Goal: Task Accomplishment & Management: Complete application form

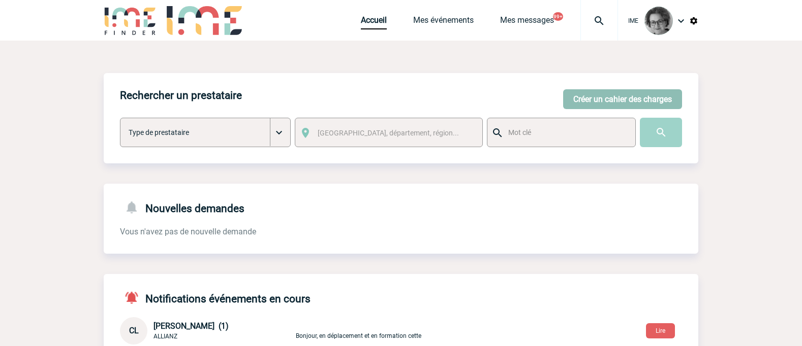
click at [594, 96] on button "Créer un cahier des charges" at bounding box center [622, 99] width 119 height 20
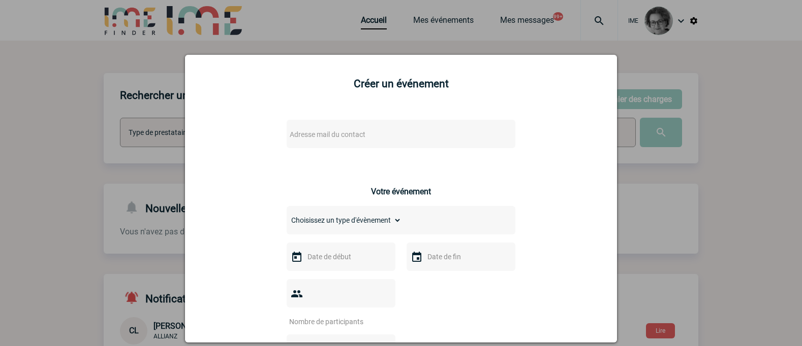
click at [409, 132] on span "Adresse mail du contact" at bounding box center [375, 135] width 178 height 14
type input "robbe"
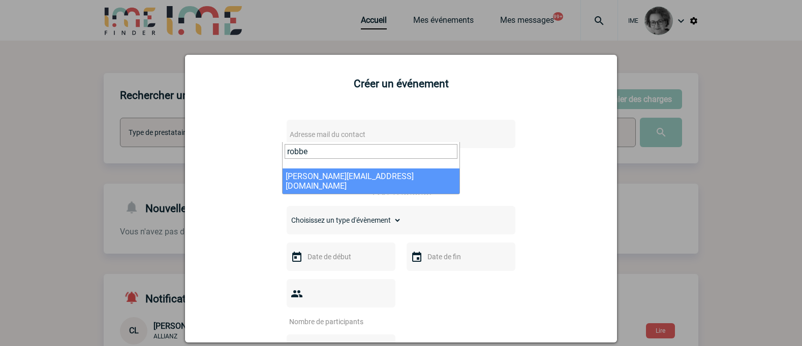
drag, startPoint x: 313, startPoint y: 151, endPoint x: 241, endPoint y: 147, distance: 71.7
click at [241, 147] on body "IME Accueil Mes événements" at bounding box center [401, 330] width 802 height 661
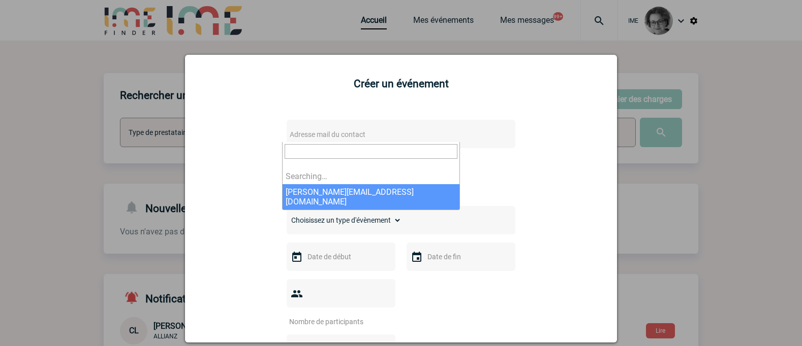
drag, startPoint x: 37, startPoint y: 111, endPoint x: 49, endPoint y: 17, distance: 95.3
click at [37, 110] on div at bounding box center [401, 173] width 802 height 346
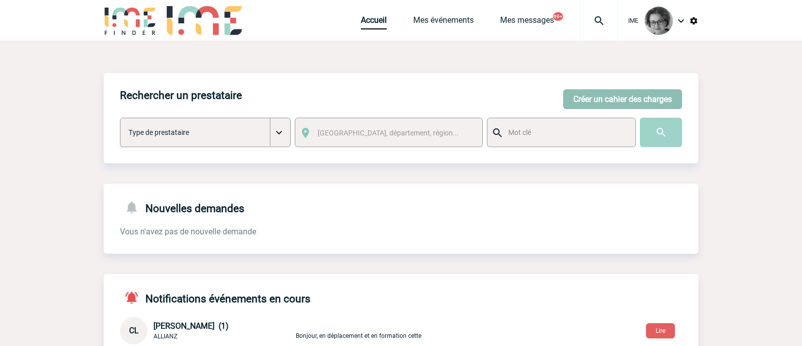
click at [613, 103] on button "Créer un cahier des charges" at bounding box center [622, 99] width 119 height 20
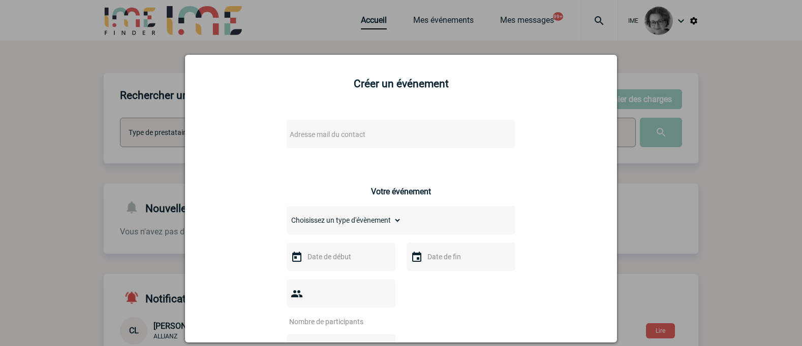
click at [342, 131] on span "Adresse mail du contact" at bounding box center [328, 135] width 76 height 8
type input "[PERSON_NAME]"
click at [734, 214] on div at bounding box center [401, 173] width 802 height 346
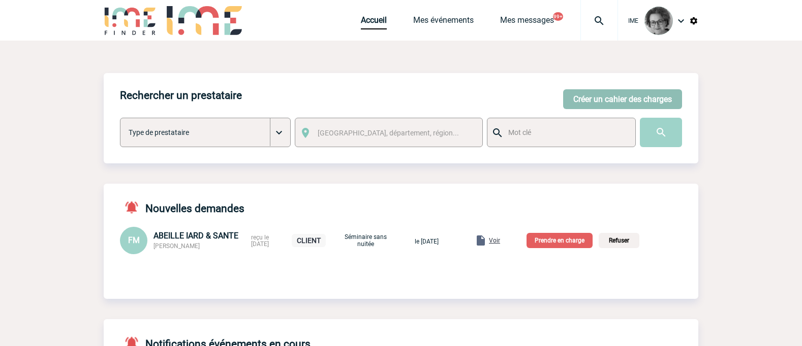
click at [590, 100] on button "Créer un cahier des charges" at bounding box center [622, 99] width 119 height 20
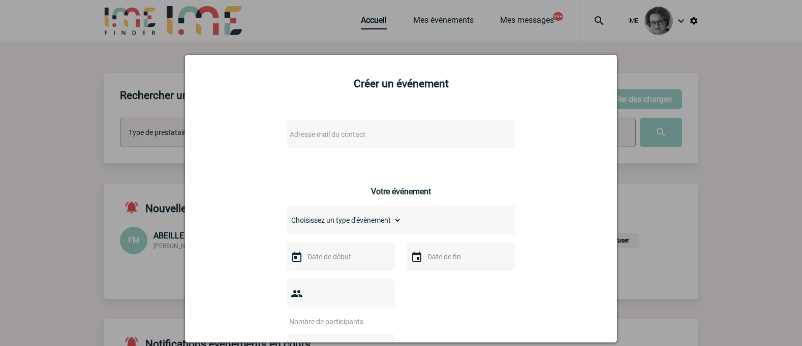
click at [375, 138] on span "Adresse mail du contact" at bounding box center [375, 135] width 178 height 14
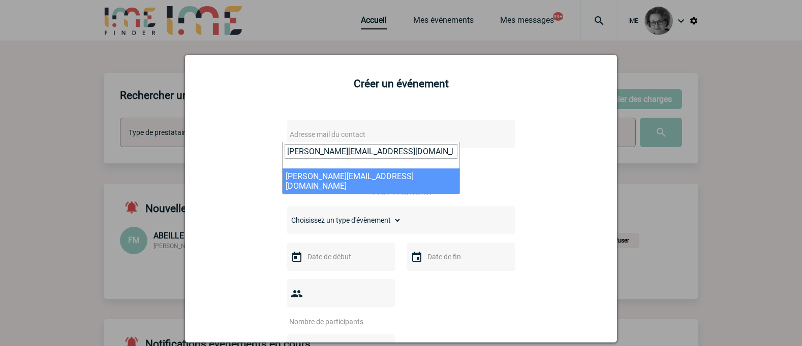
type input "sibyl.robbe@aurlane.com"
select select "133094"
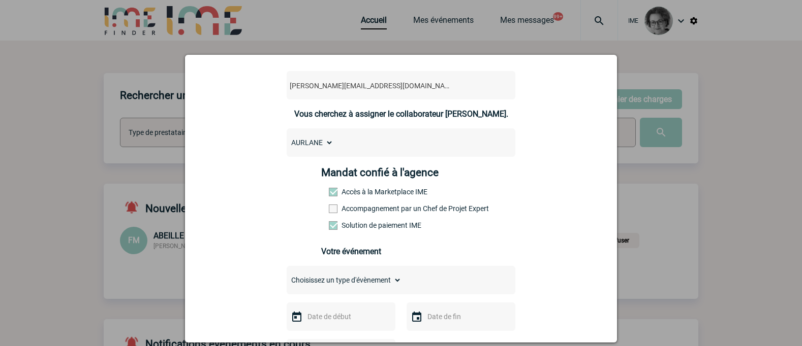
scroll to position [102, 0]
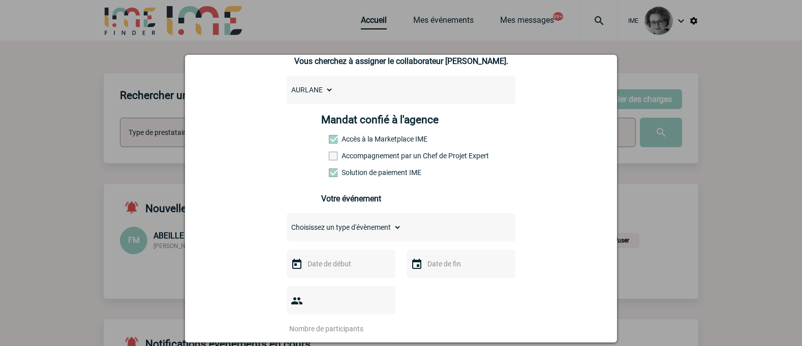
click at [373, 156] on label "Accompagnement par un Chef de Projet Expert" at bounding box center [351, 156] width 45 height 8
click at [0, 0] on input "Accompagnement par un Chef de Projet Expert" at bounding box center [0, 0] width 0 height 0
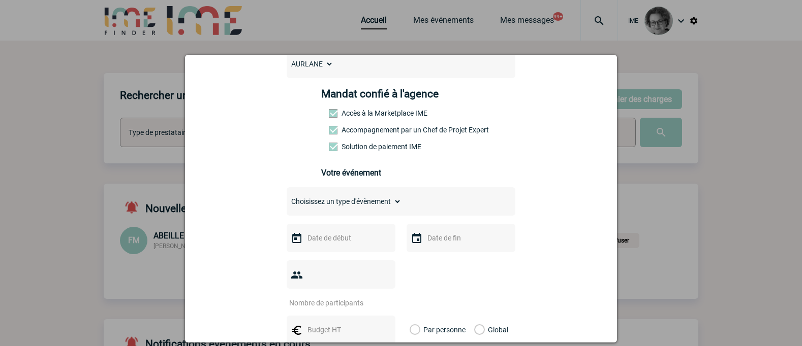
scroll to position [203, 0]
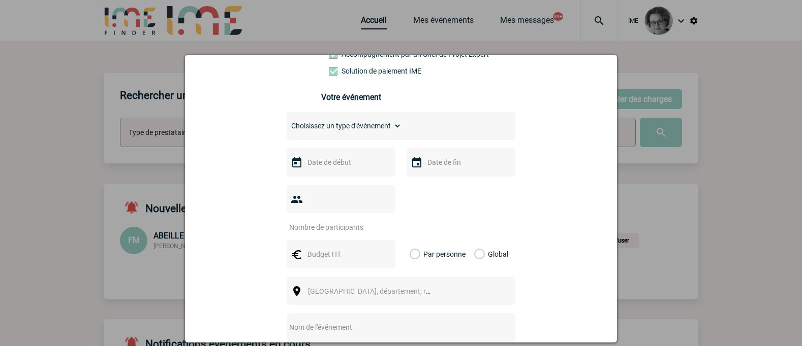
click at [367, 127] on select "Choisissez un type d'évènement Séminaire avec nuitée Séminaire sans nuitée Repa…" at bounding box center [344, 126] width 115 height 14
select select "3"
click at [287, 121] on select "Choisissez un type d'évènement Séminaire avec nuitée Séminaire sans nuitée Repa…" at bounding box center [344, 126] width 115 height 14
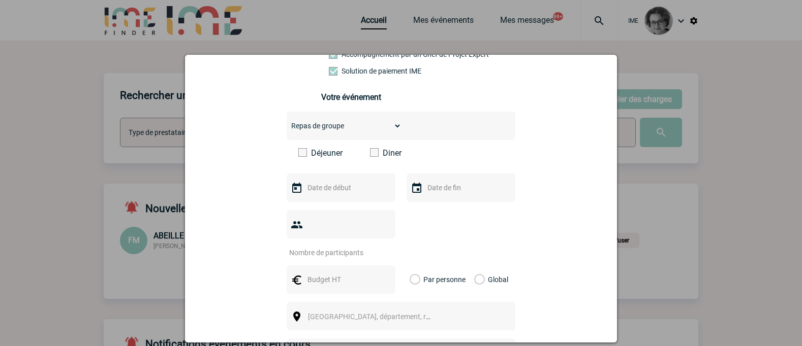
click at [370, 153] on span at bounding box center [374, 152] width 9 height 9
click at [0, 0] on input "Diner" at bounding box center [0, 0] width 0 height 0
click at [354, 193] on input "text" at bounding box center [340, 187] width 70 height 13
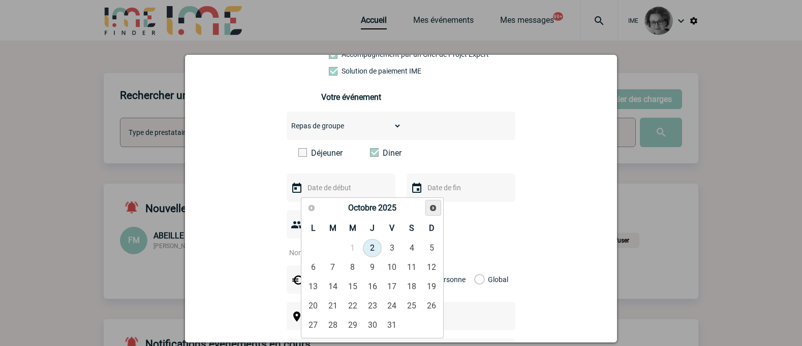
click at [428, 208] on link "Suivant" at bounding box center [433, 208] width 16 height 16
click at [431, 206] on span "Suivant" at bounding box center [433, 208] width 8 height 8
click at [334, 269] on link "9" at bounding box center [333, 268] width 19 height 18
type input "09-12-2025"
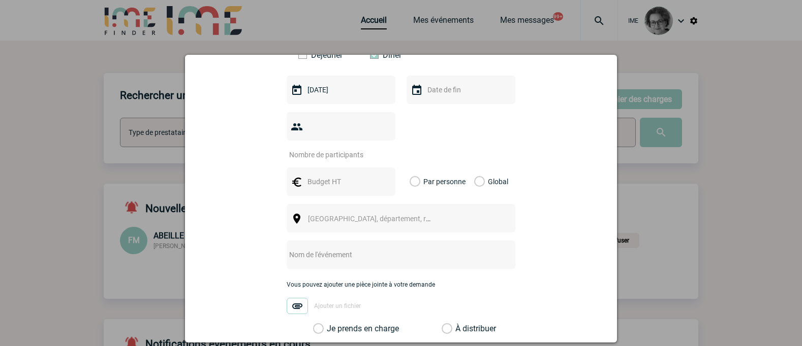
scroll to position [305, 0]
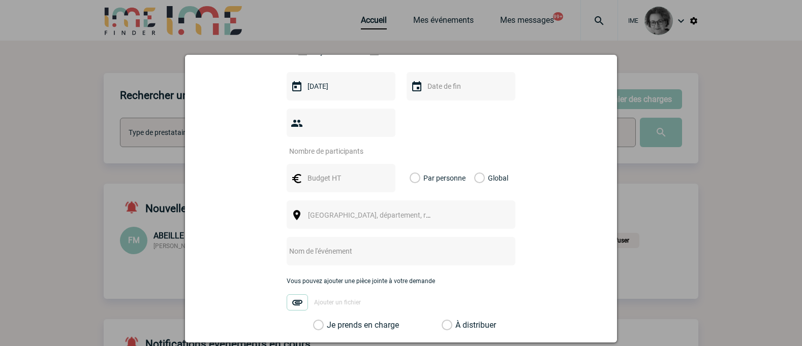
click at [354, 145] on input "number" at bounding box center [335, 151] width 96 height 13
type input "40"
click at [333, 172] on input "text" at bounding box center [340, 178] width 70 height 13
type input "4800"
click at [315, 208] on span "[GEOGRAPHIC_DATA], département, région..." at bounding box center [374, 215] width 140 height 14
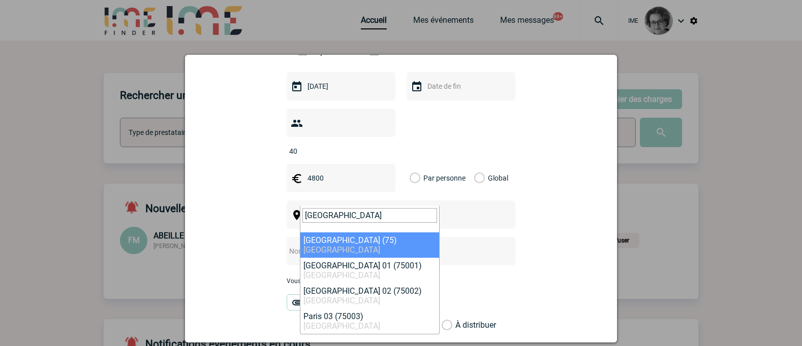
type input "Paris"
select select "3"
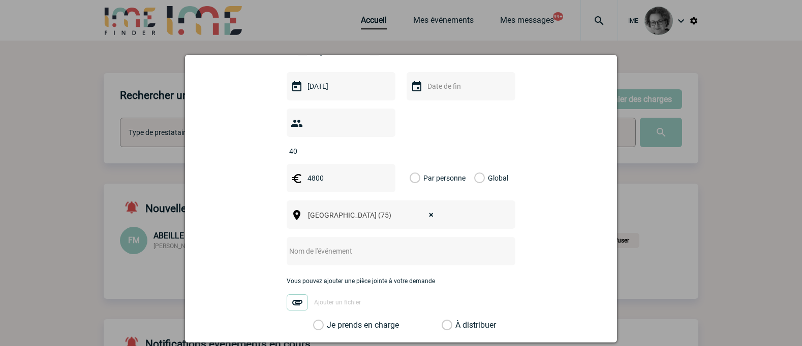
click at [335, 245] on input "text" at bounding box center [388, 251] width 202 height 13
type input "Soirée Aurlane"
click at [330, 321] on label "Je prends en charge" at bounding box center [321, 326] width 17 height 10
click at [0, 0] on input "Je prends en charge" at bounding box center [0, 0] width 0 height 0
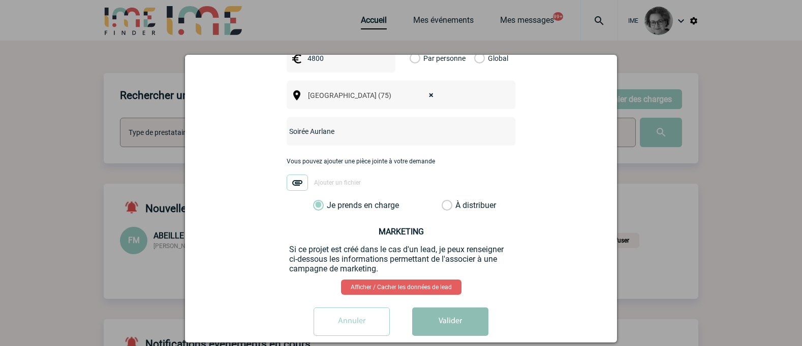
click at [457, 308] on button "Valider" at bounding box center [450, 322] width 76 height 28
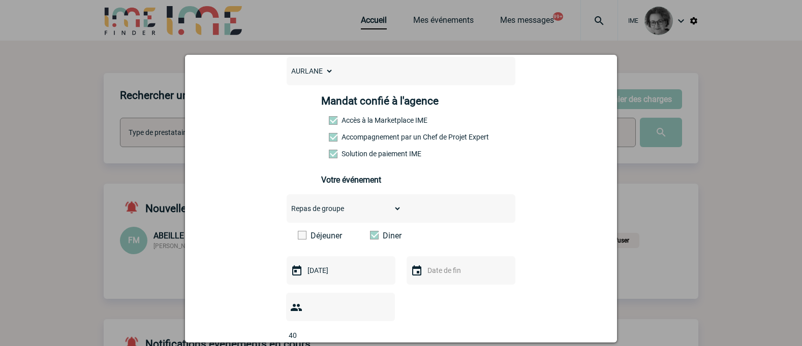
scroll to position [273, 0]
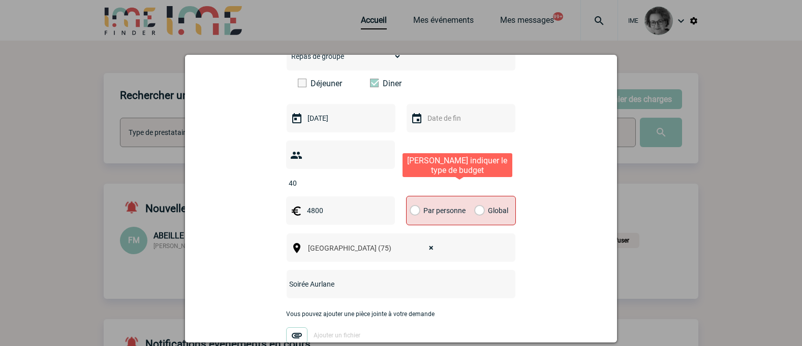
click at [479, 197] on label "Global" at bounding box center [477, 211] width 7 height 28
click at [0, 0] on input "Global" at bounding box center [0, 0] width 0 height 0
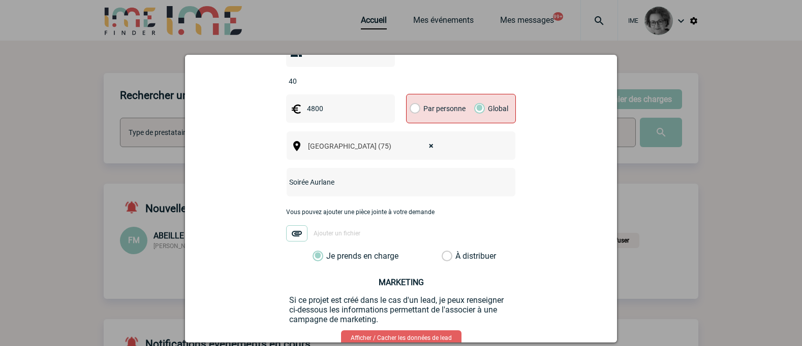
scroll to position [426, 0]
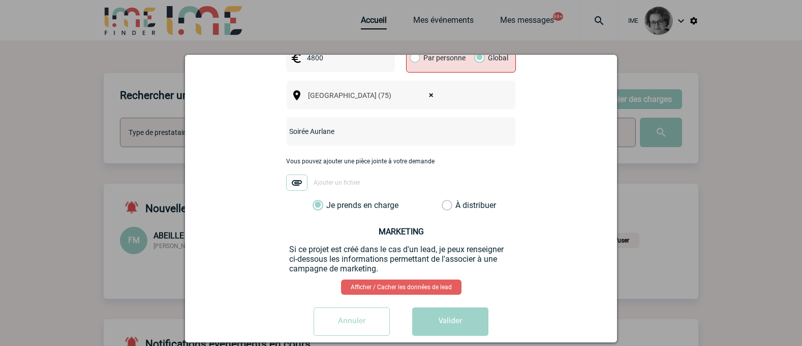
click at [456, 308] on button "Valider" at bounding box center [450, 322] width 76 height 28
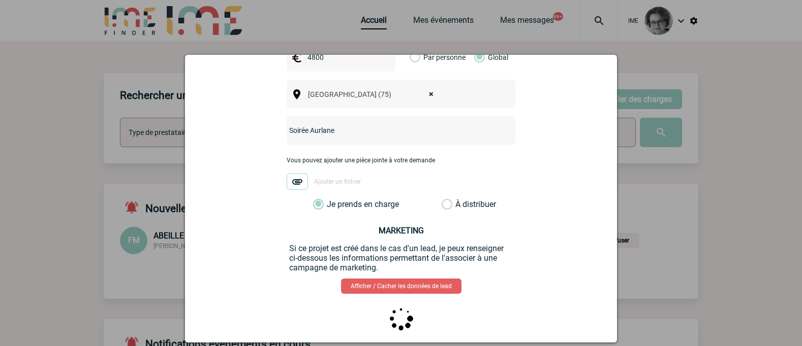
scroll to position [0, 0]
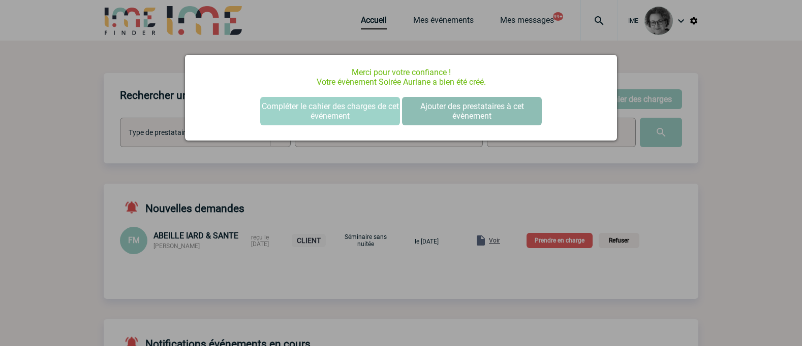
click at [449, 112] on button "Ajouter des prestataires à cet évènement" at bounding box center [472, 111] width 140 height 28
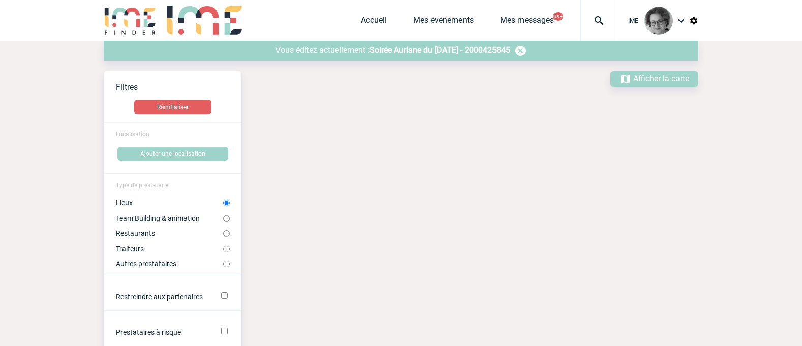
click at [382, 50] on span "Soirée Aurlane du [DATE] - 2000425845" at bounding box center [439, 50] width 141 height 10
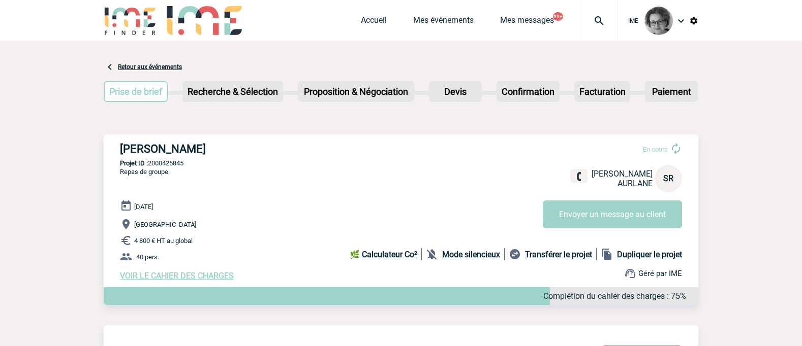
drag, startPoint x: 117, startPoint y: 151, endPoint x: 241, endPoint y: 147, distance: 123.5
click at [241, 147] on div "AURLANE - Sibyl ROBBE En cours Sibyl ROBBE AURLANE SR Envoyer un message au cli…" at bounding box center [401, 212] width 594 height 154
copy h3 "AURLANE - Sibyl ROBBE"
click at [286, 270] on div "09 Décembre 2025 Paris 4 800 € HT au global 40 pers. VOIR LE CAHIER DES CHARGES…" at bounding box center [409, 240] width 578 height 81
drag, startPoint x: 189, startPoint y: 169, endPoint x: 150, endPoint y: 166, distance: 39.2
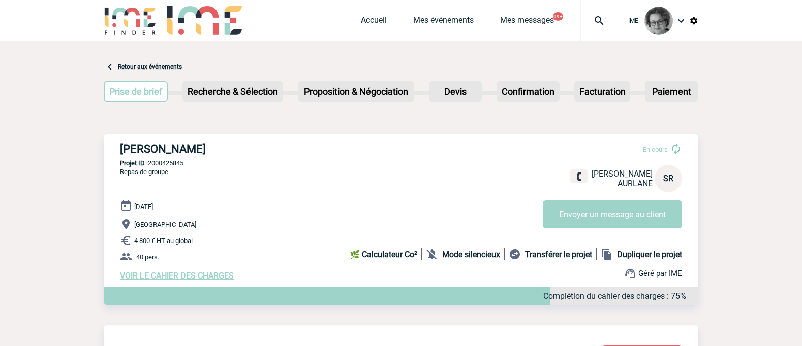
click at [150, 166] on div "AURLANE - Sibyl ROBBE En cours Sibyl ROBBE AURLANE SR Envoyer un message au cli…" at bounding box center [401, 212] width 594 height 154
copy p "2000425845"
click at [255, 257] on p "40 pers." at bounding box center [409, 257] width 578 height 12
click at [456, 21] on link "Mes événements" at bounding box center [443, 22] width 60 height 14
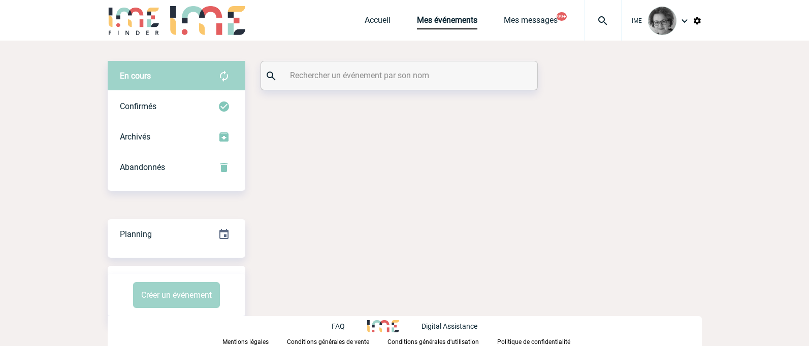
click at [415, 72] on input "text" at bounding box center [401, 75] width 226 height 15
paste input "ROSILLETTE"
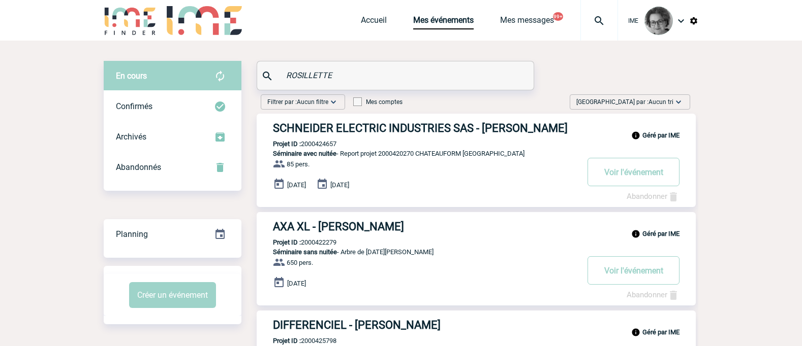
type input "ROSILLETTE"
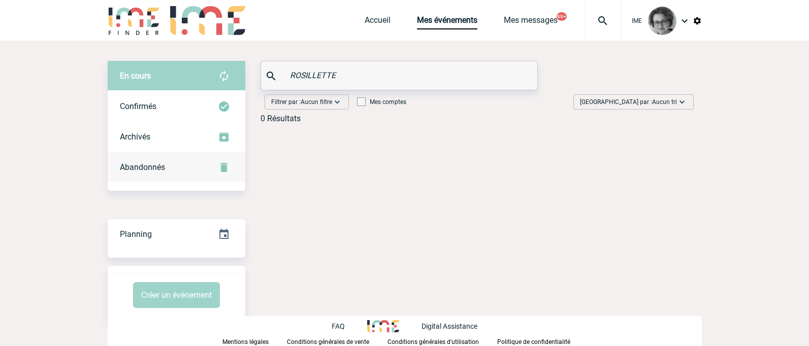
click at [189, 166] on div "Abandonnés" at bounding box center [177, 167] width 138 height 30
